Goal: Information Seeking & Learning: Learn about a topic

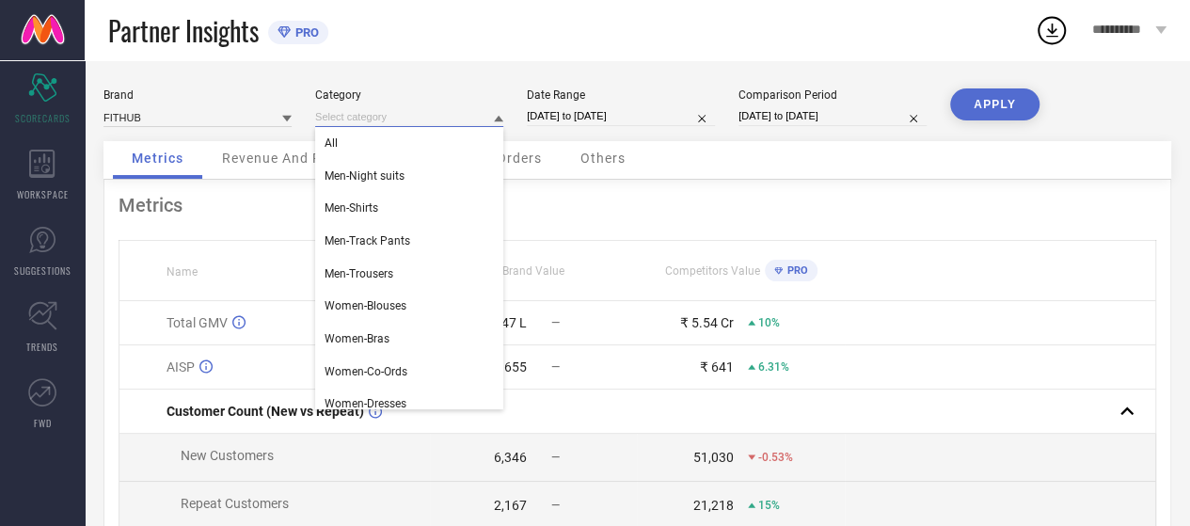
click at [480, 118] on input at bounding box center [409, 117] width 188 height 20
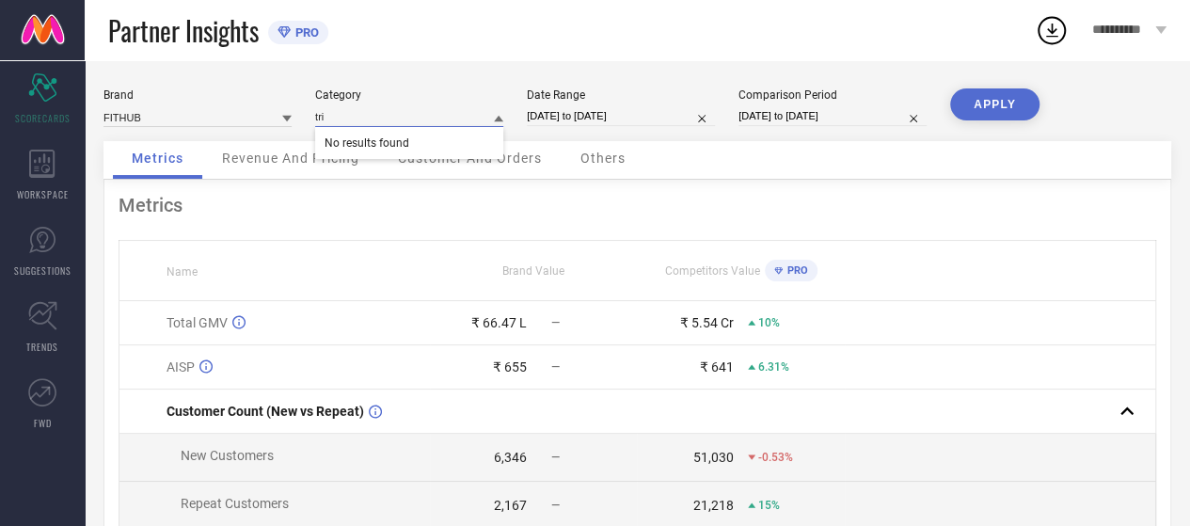
type input "tr"
click at [1021, 113] on button "APPLY" at bounding box center [994, 104] width 89 height 32
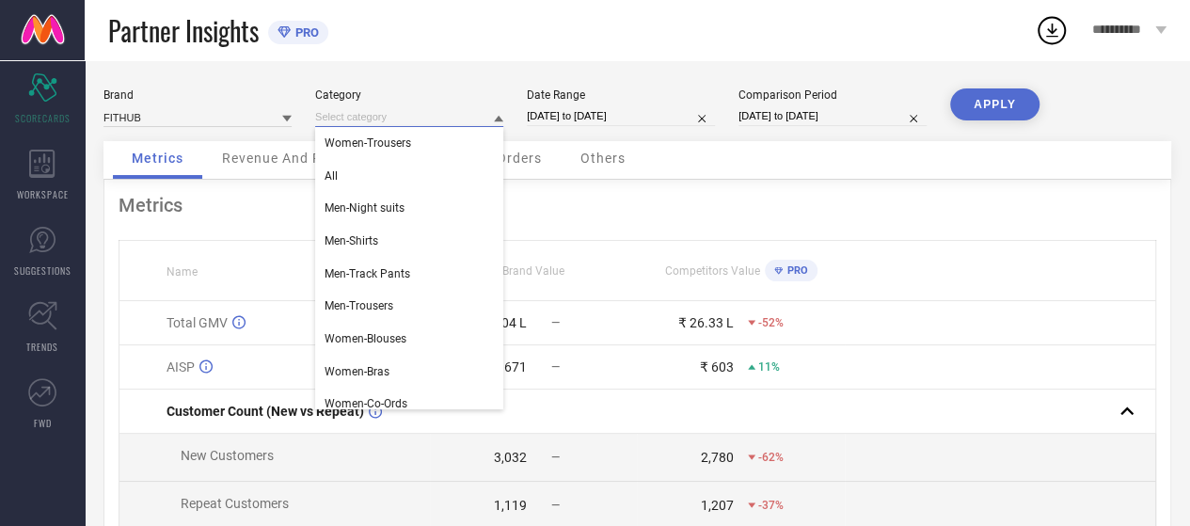
click at [477, 124] on input at bounding box center [409, 117] width 188 height 20
click at [285, 238] on div "Metrics Name Brand Value Competitors Value PRO Total GMV ₹ 32.04 L — ₹ 26.33 L …" at bounding box center [636, 467] width 1067 height 575
click at [375, 121] on input at bounding box center [409, 117] width 188 height 20
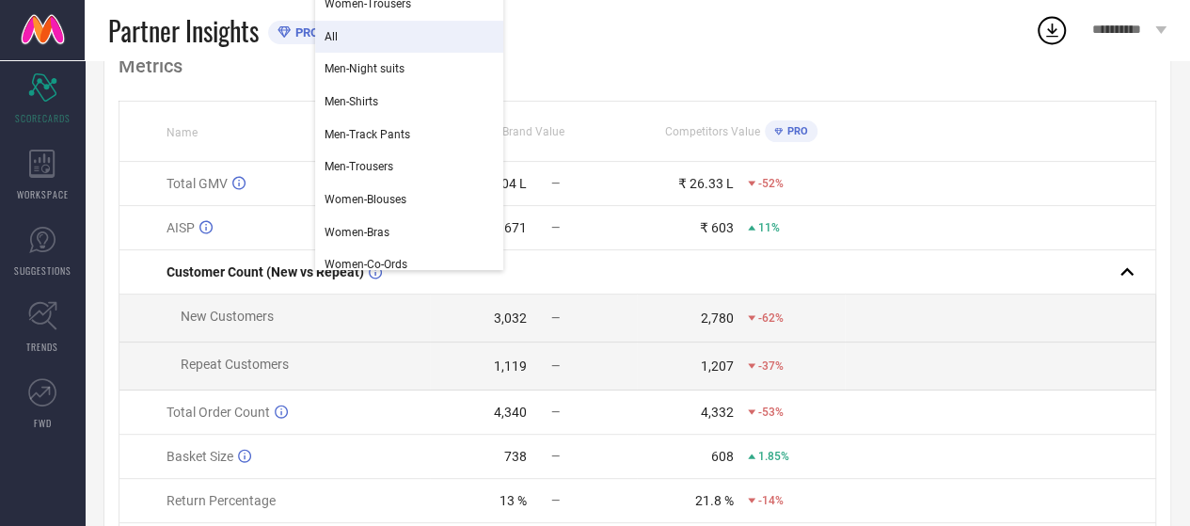
scroll to position [156, 0]
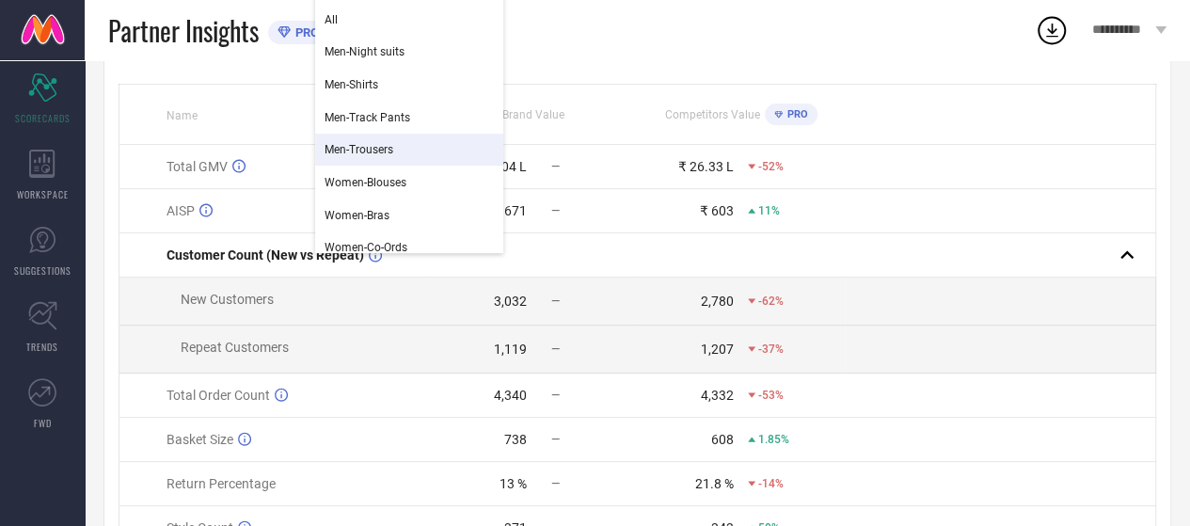
click at [283, 78] on div "Metrics Name Brand Value Competitors Value PRO Total GMV ₹ 32.04 L — ₹ 26.33 L …" at bounding box center [636, 311] width 1067 height 575
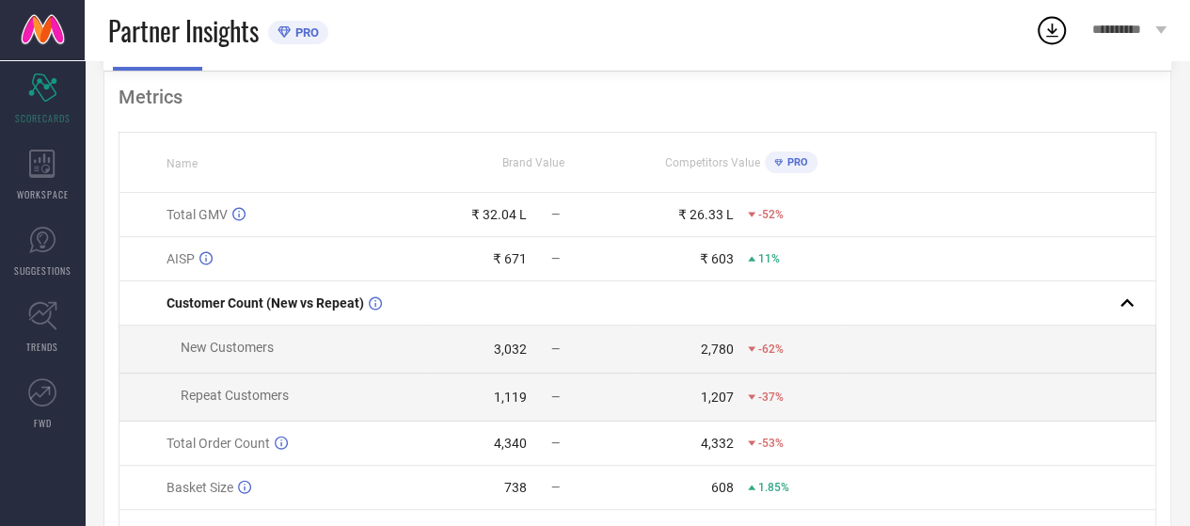
scroll to position [0, 0]
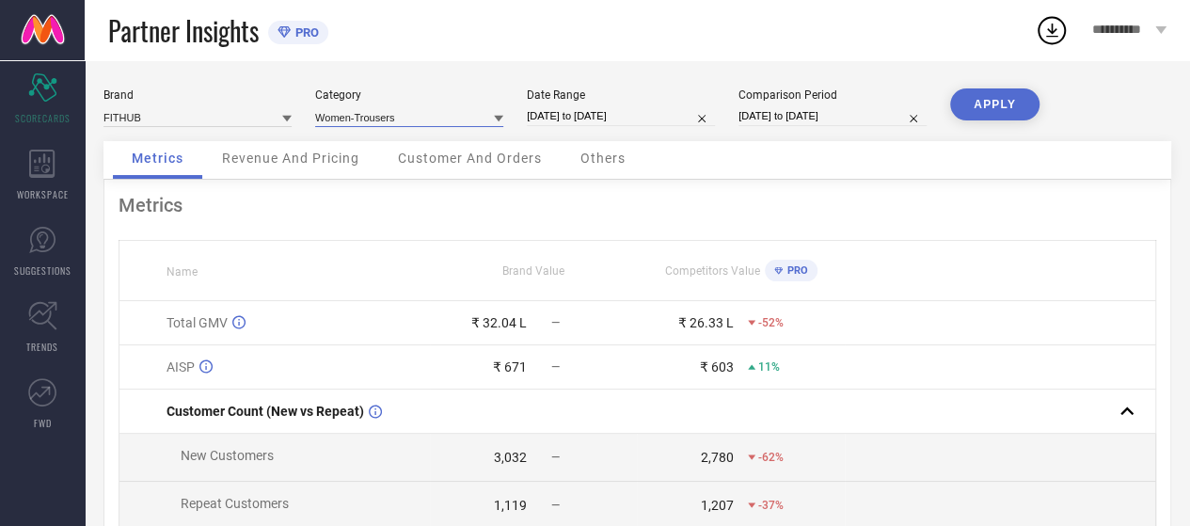
click at [439, 110] on input at bounding box center [409, 117] width 188 height 20
type input "s"
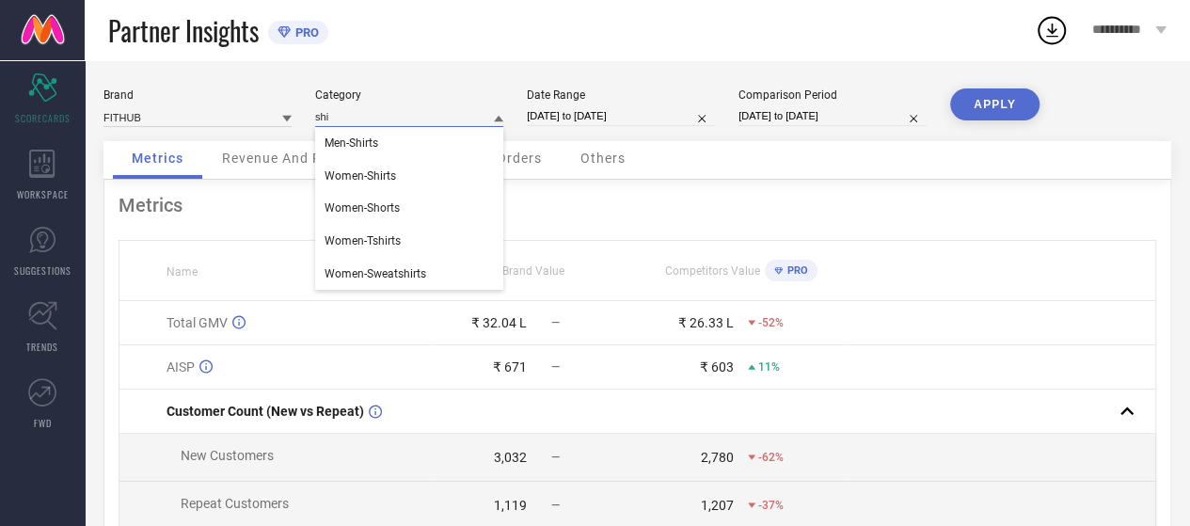
type input "shir"
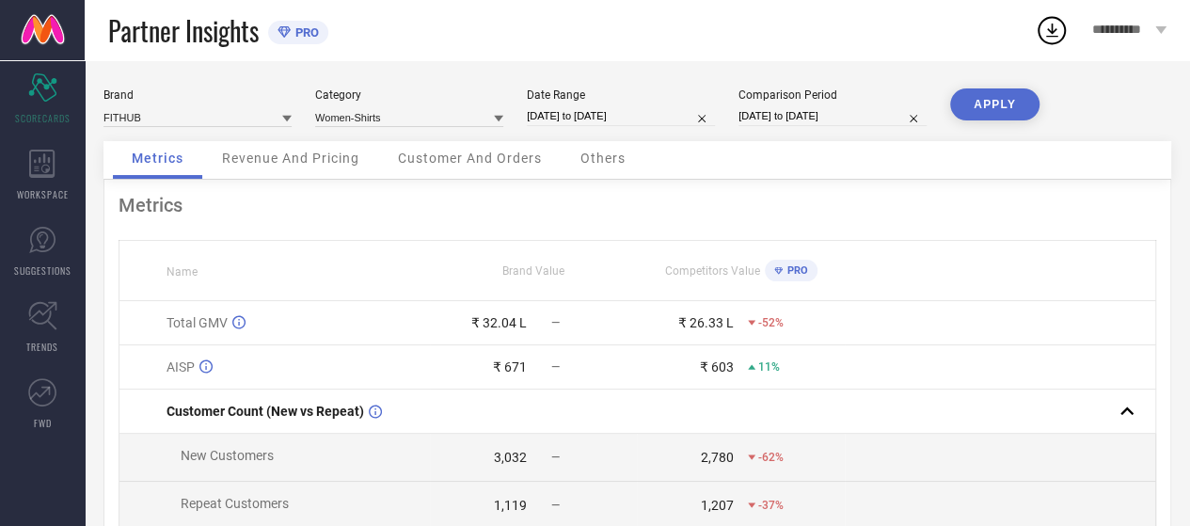
click at [1005, 93] on button "APPLY" at bounding box center [994, 104] width 89 height 32
click at [393, 124] on input at bounding box center [409, 117] width 188 height 20
type input "tops"
drag, startPoint x: 389, startPoint y: 136, endPoint x: 423, endPoint y: 146, distance: 35.1
click at [388, 137] on div "Women-Tops" at bounding box center [409, 143] width 188 height 32
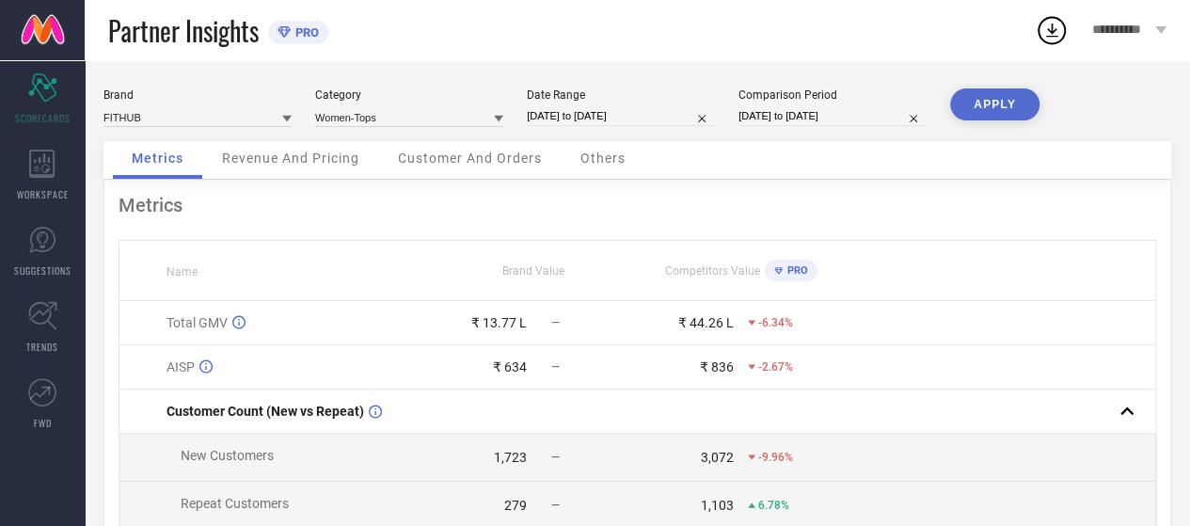
click at [1021, 96] on button "APPLY" at bounding box center [994, 104] width 89 height 32
click at [642, 121] on input "[DATE] to [DATE]" at bounding box center [621, 116] width 188 height 20
select select "8"
select select "2025"
select select "9"
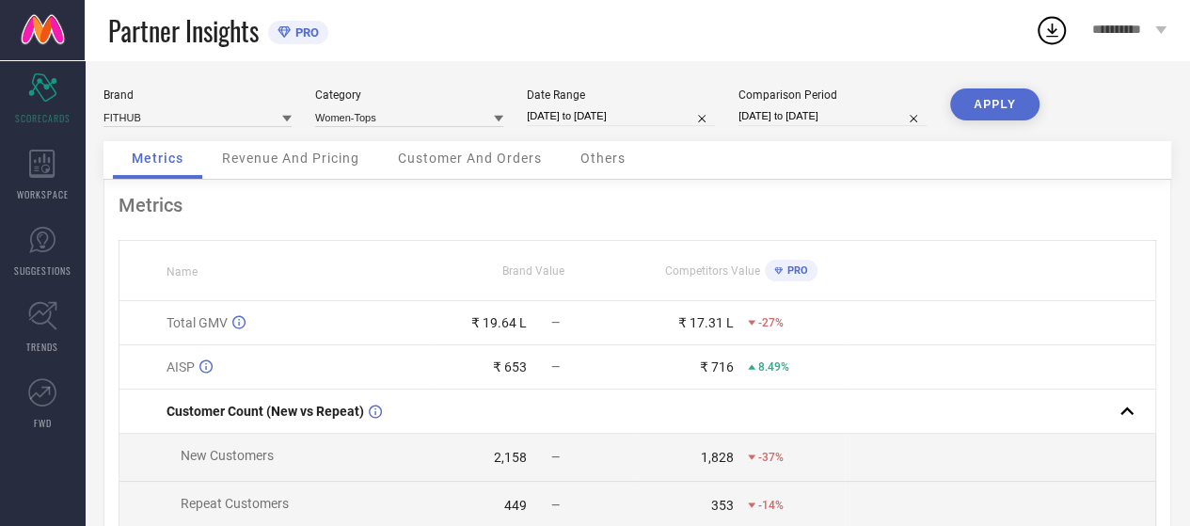
select select "2025"
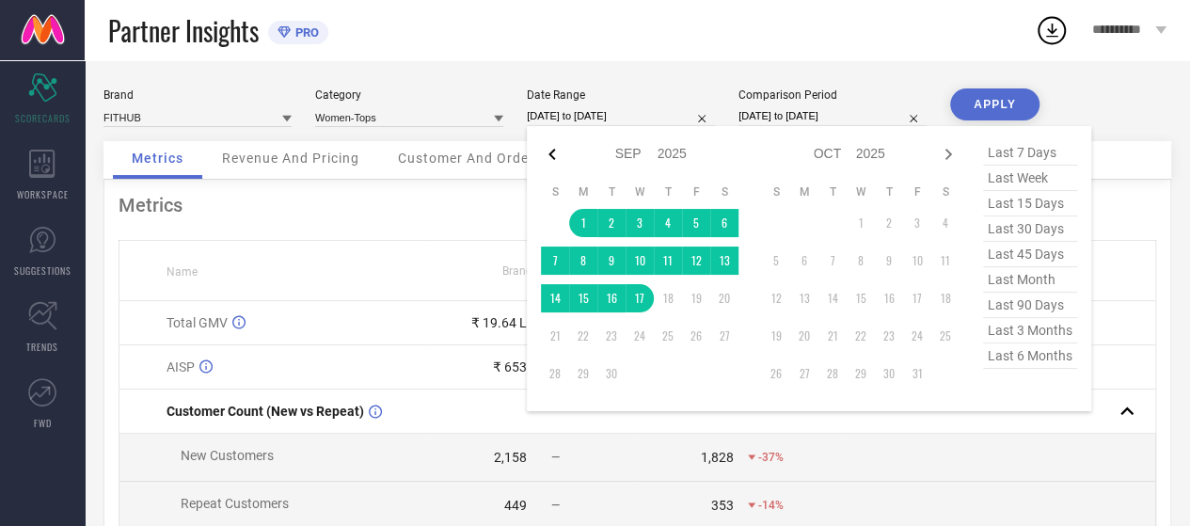
click at [562, 160] on div "Jan Feb Mar Apr May Jun [DATE] Aug Sep Oct Nov [DATE] 2016 2017 2018 2019 2020 …" at bounding box center [640, 153] width 198 height 27
click at [553, 150] on icon at bounding box center [551, 154] width 7 height 11
select select "7"
select select "2025"
select select "8"
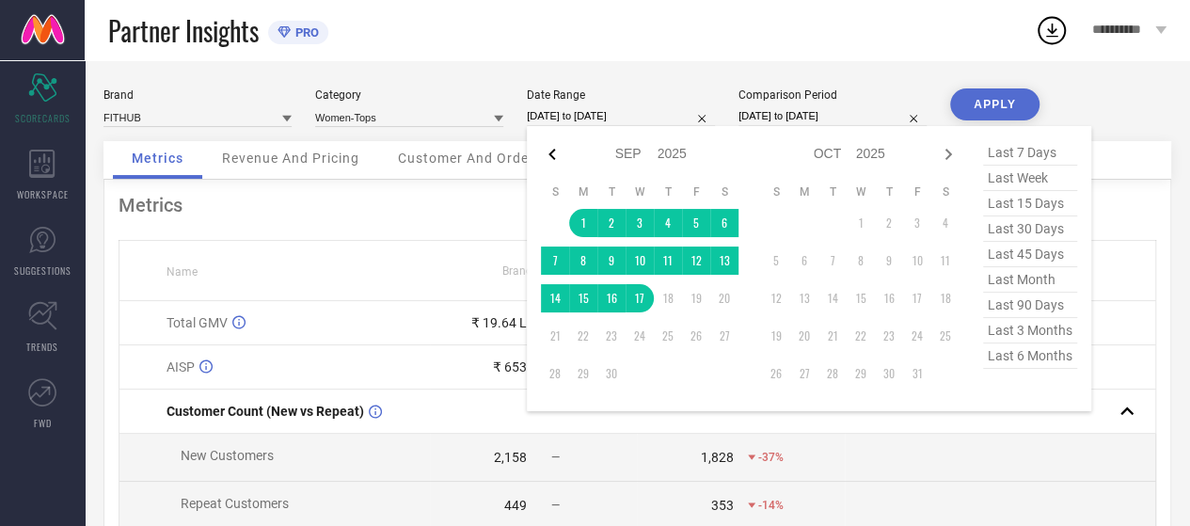
select select "2025"
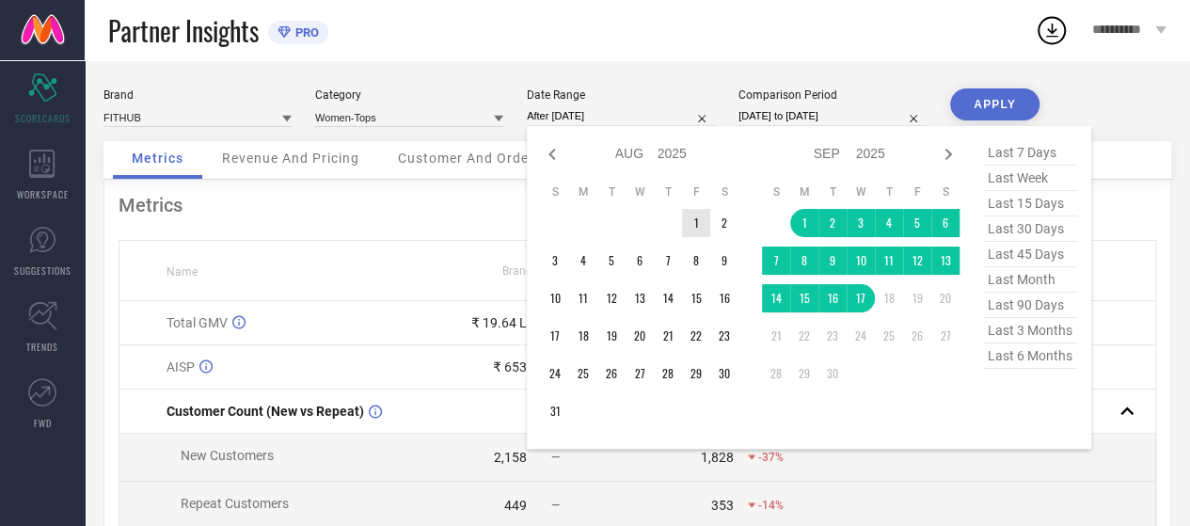
click at [690, 222] on td "1" at bounding box center [696, 223] width 28 height 28
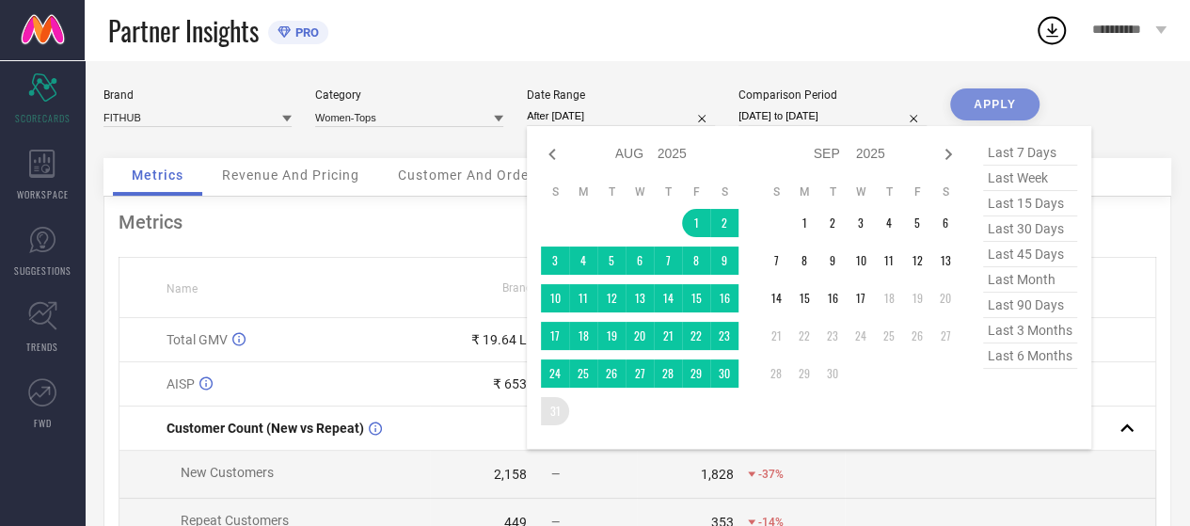
type input "[DATE] to [DATE]"
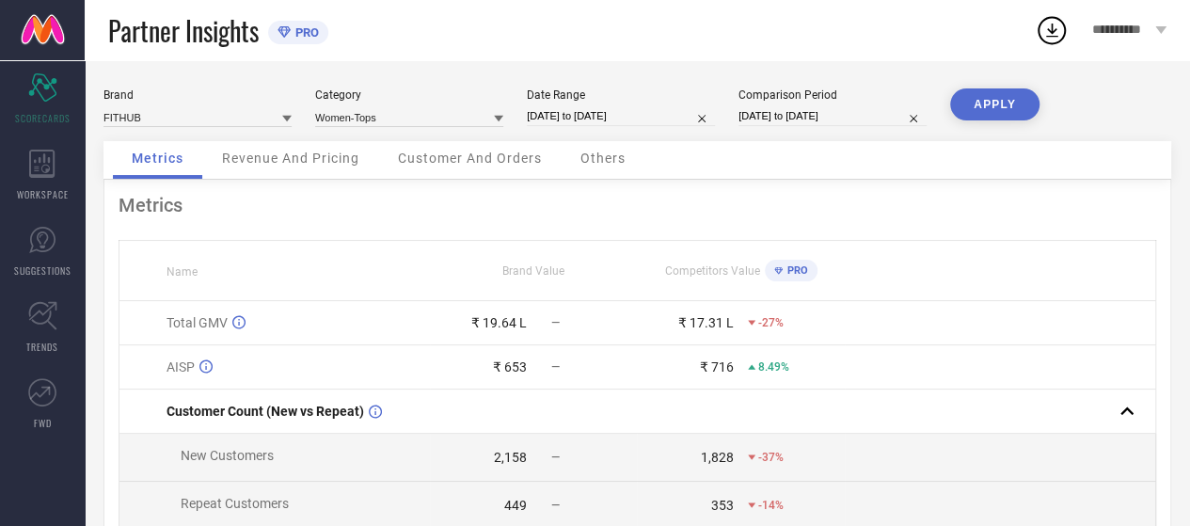
click at [826, 101] on div "Comparison Period" at bounding box center [832, 94] width 188 height 13
click at [827, 117] on input "[DATE] to [DATE]" at bounding box center [832, 116] width 188 height 20
select select "8"
select select "2024"
select select "9"
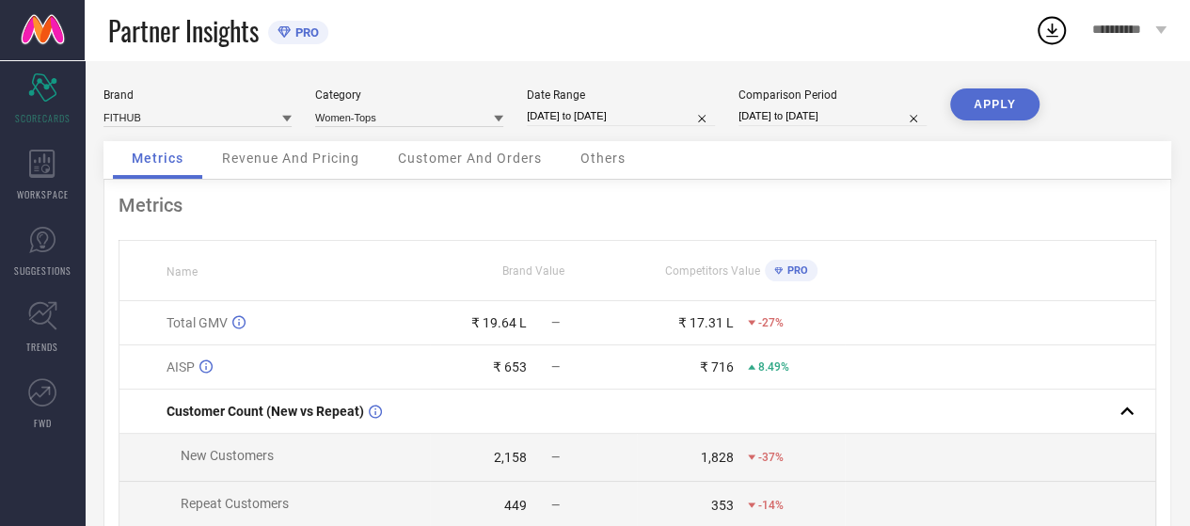
select select "2024"
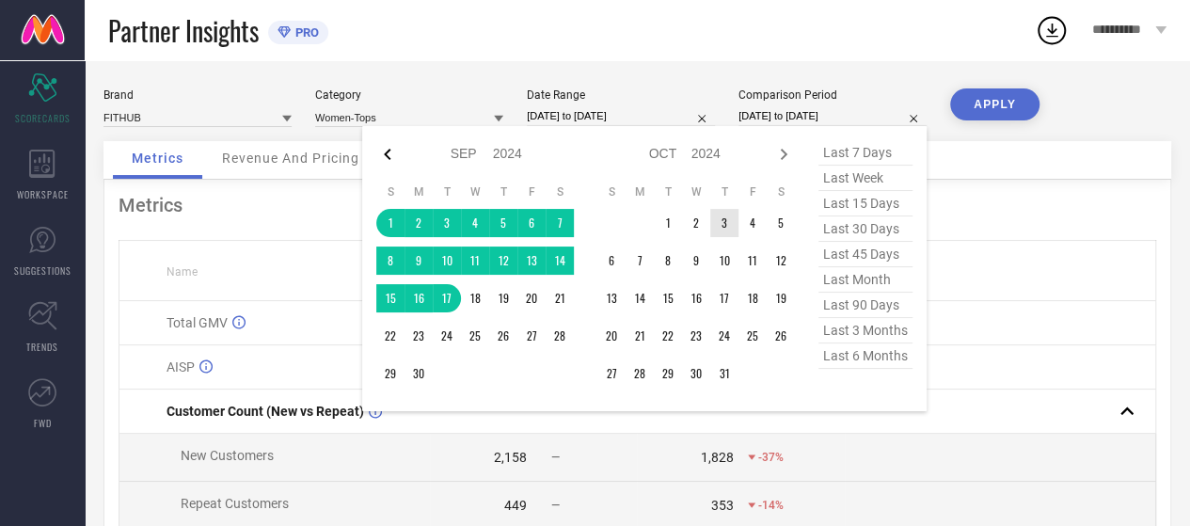
click at [397, 155] on icon at bounding box center [387, 154] width 23 height 23
select select "7"
select select "2024"
select select "8"
select select "2024"
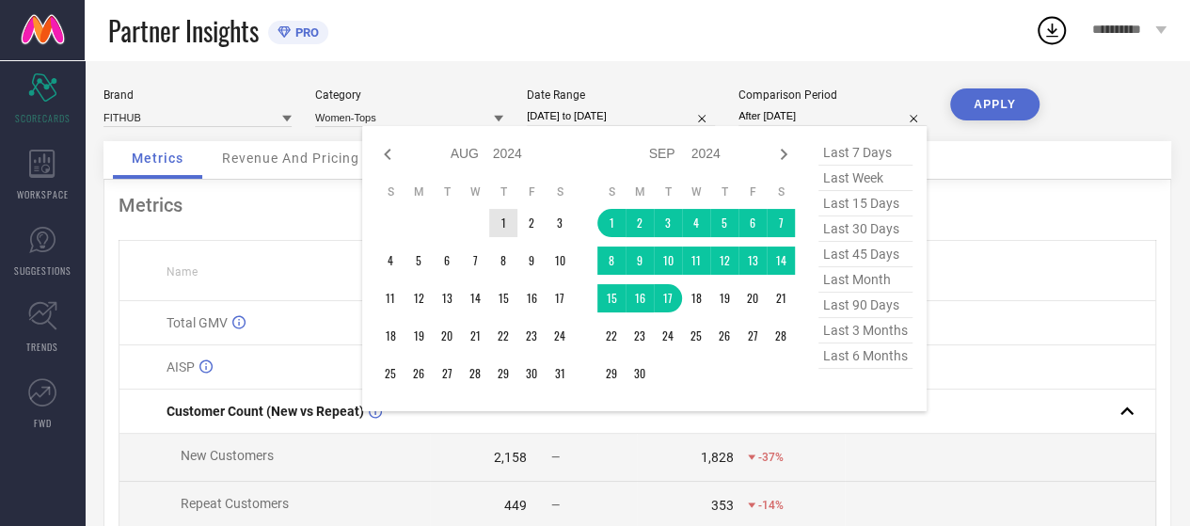
click at [506, 227] on td "1" at bounding box center [503, 223] width 28 height 28
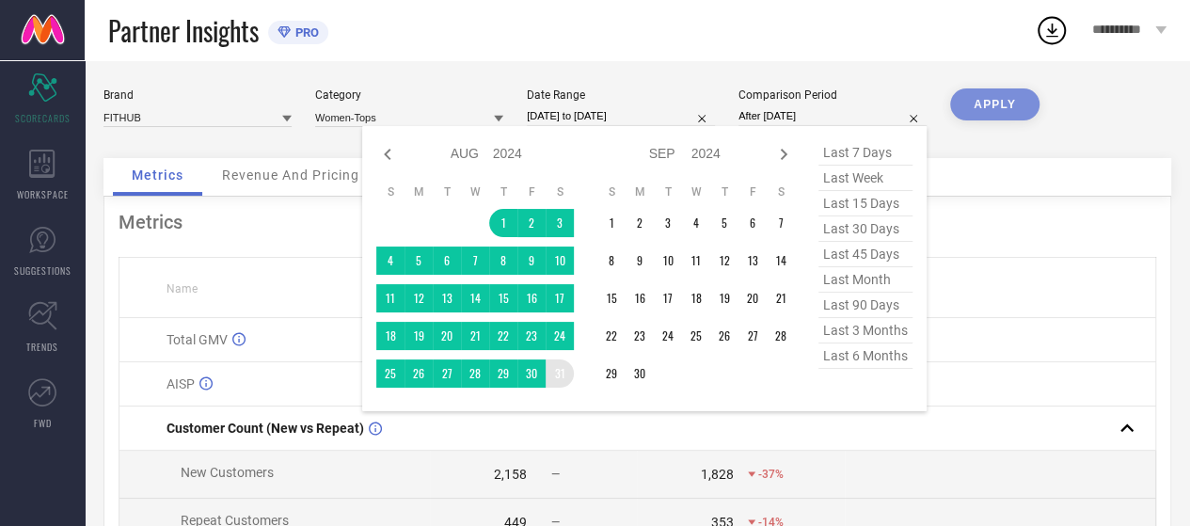
type input "[DATE] to [DATE]"
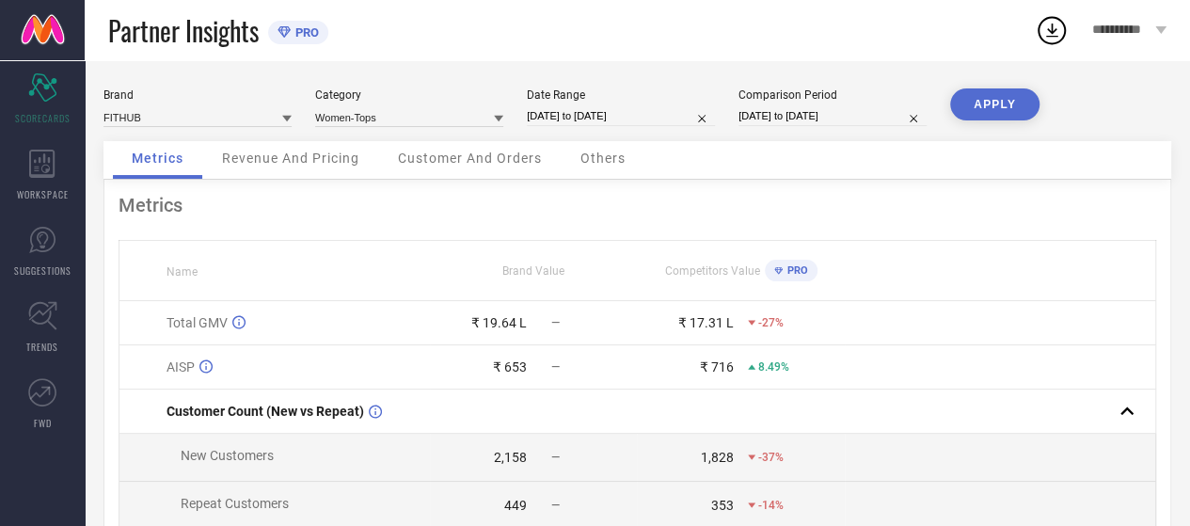
click at [1003, 101] on button "APPLY" at bounding box center [994, 104] width 89 height 32
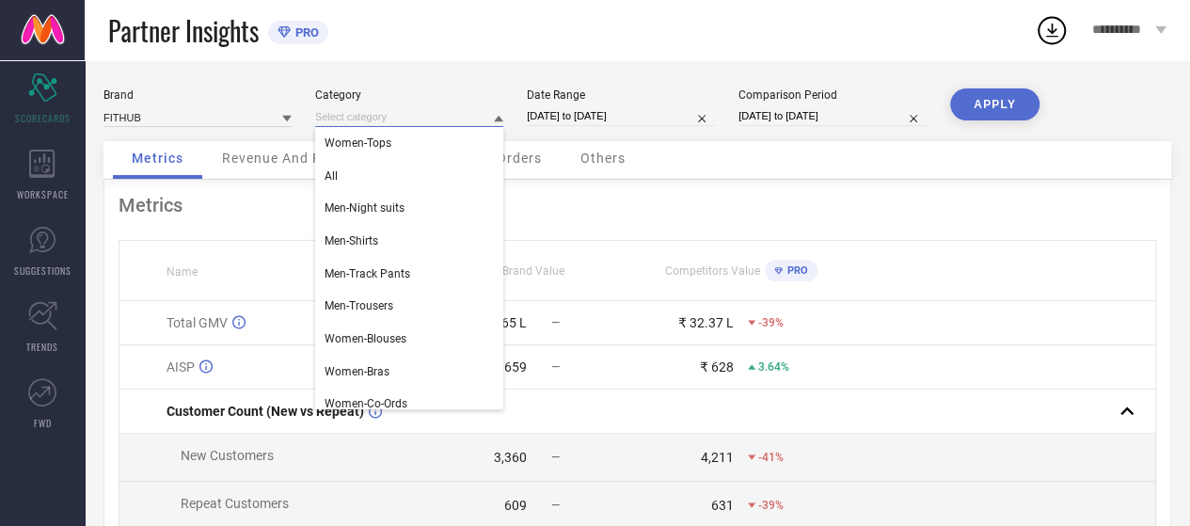
click at [400, 117] on input at bounding box center [409, 117] width 188 height 20
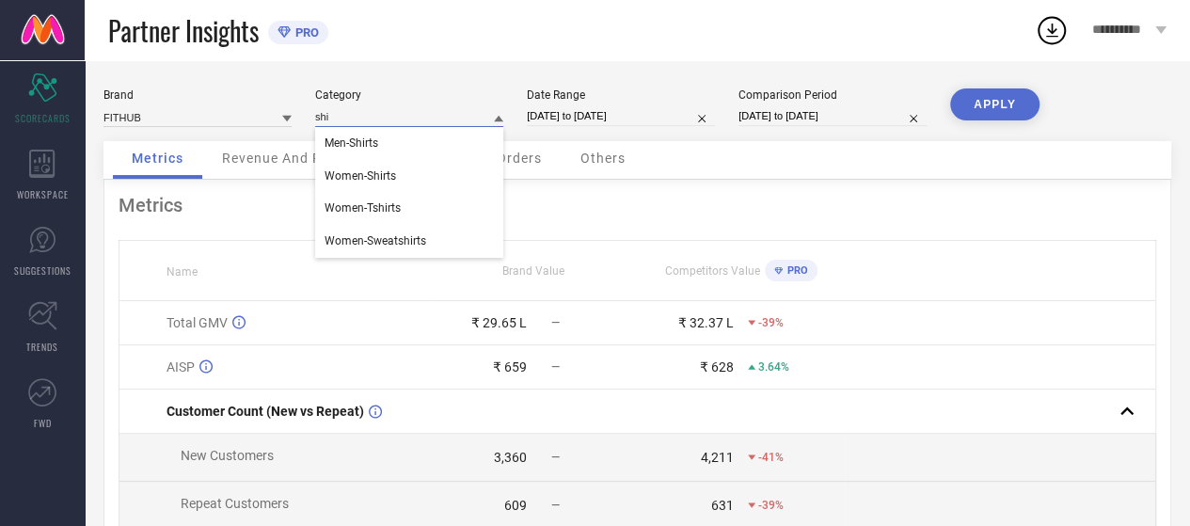
type input "shir"
click at [989, 103] on button "APPLY" at bounding box center [994, 104] width 89 height 32
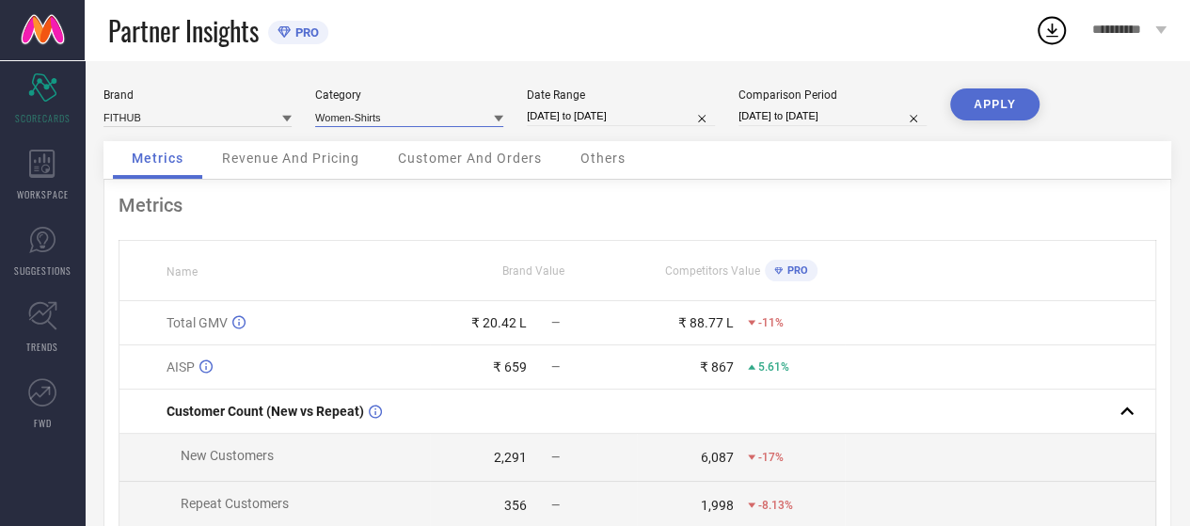
click at [366, 123] on input at bounding box center [409, 117] width 188 height 20
type input "trous"
click at [1020, 115] on button "APPLY" at bounding box center [994, 104] width 89 height 32
click at [367, 126] on input at bounding box center [409, 117] width 188 height 20
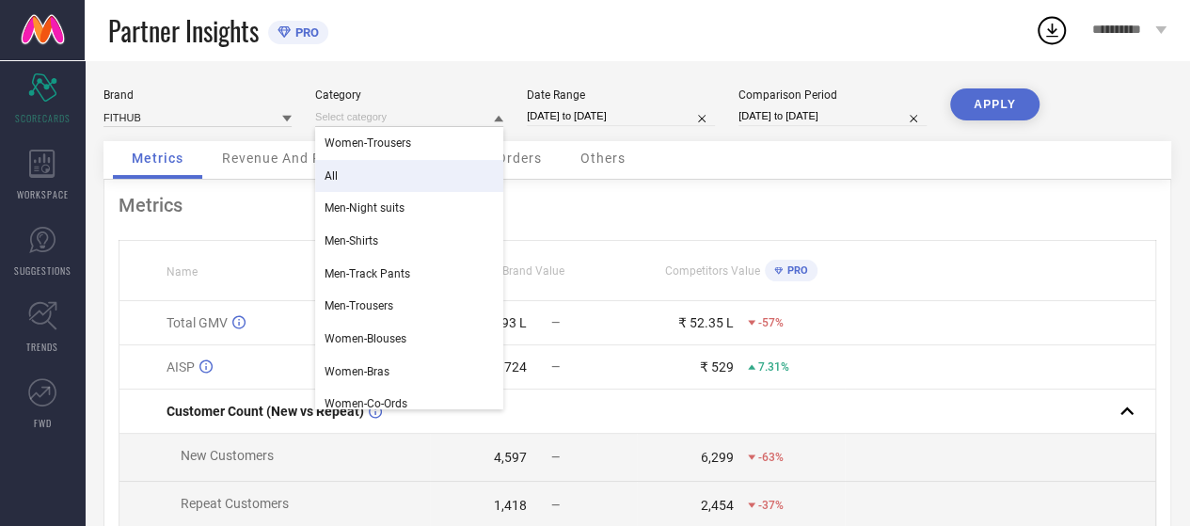
click at [363, 166] on div "All" at bounding box center [409, 176] width 188 height 32
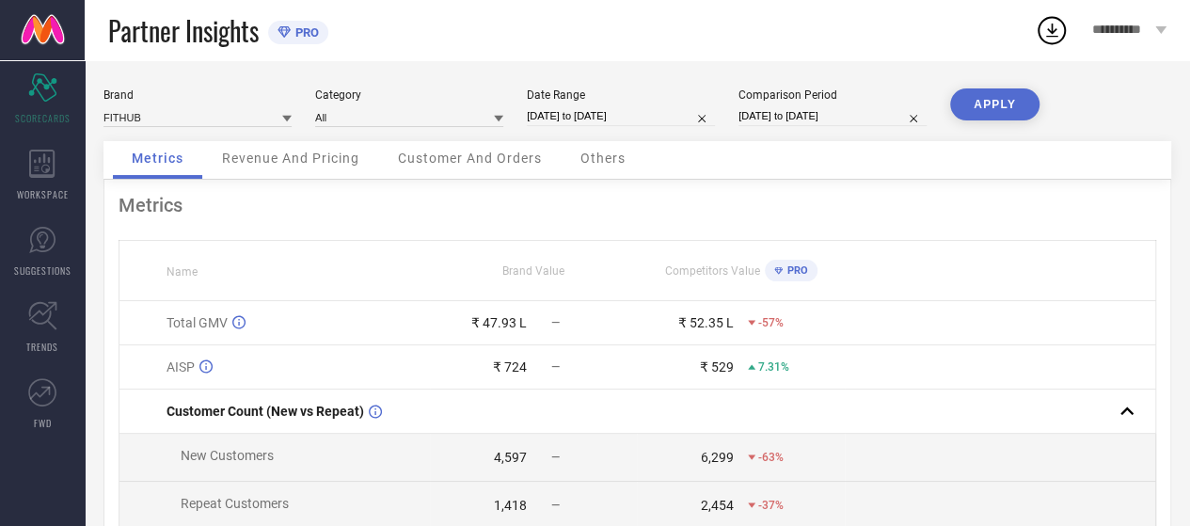
click at [997, 108] on button "APPLY" at bounding box center [994, 104] width 89 height 32
